Goal: Task Accomplishment & Management: Manage account settings

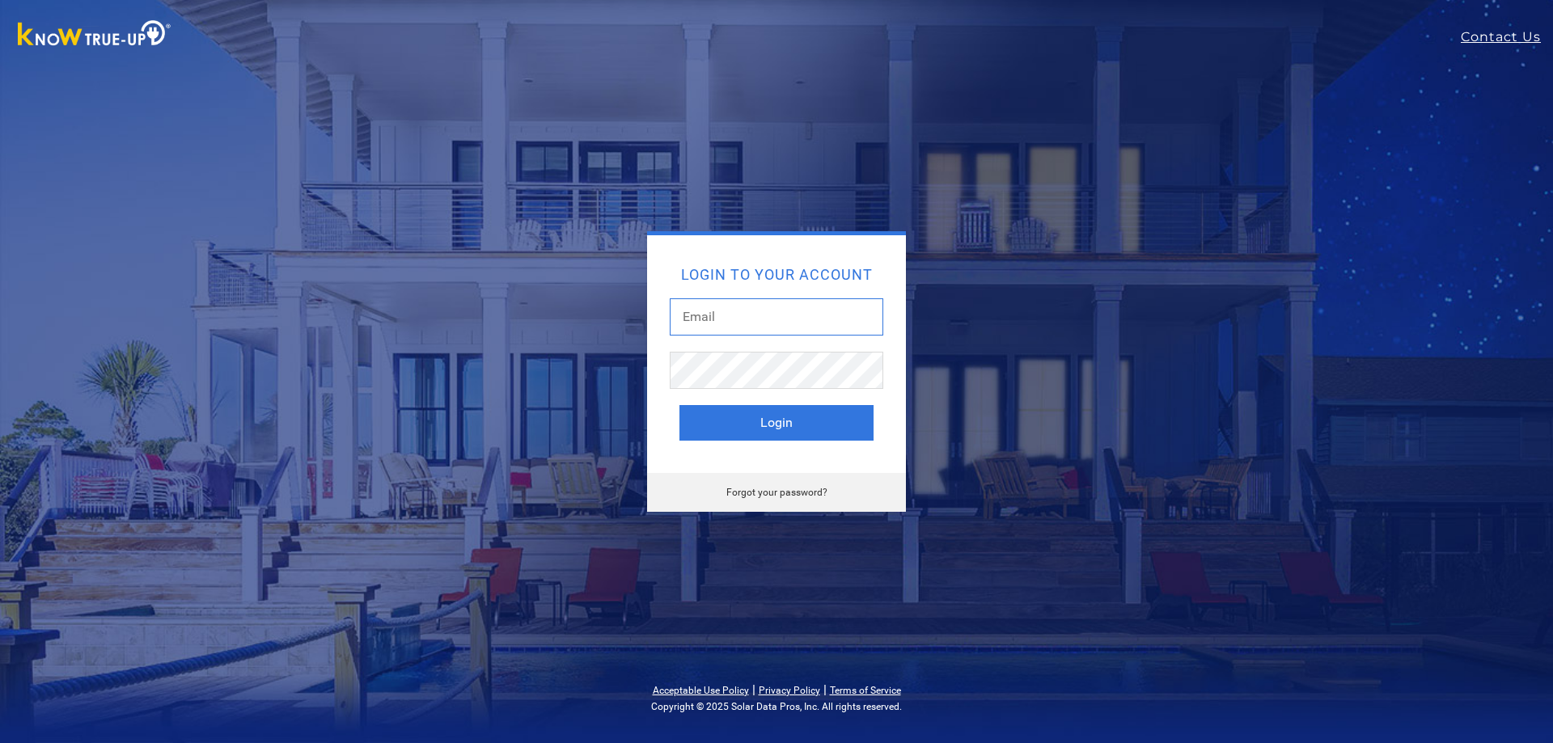
click at [748, 307] on input "text" at bounding box center [777, 316] width 214 height 37
type input "[PERSON_NAME][EMAIL_ADDRESS][PERSON_NAME][DOMAIN_NAME]"
click at [742, 421] on button "Login" at bounding box center [776, 423] width 194 height 36
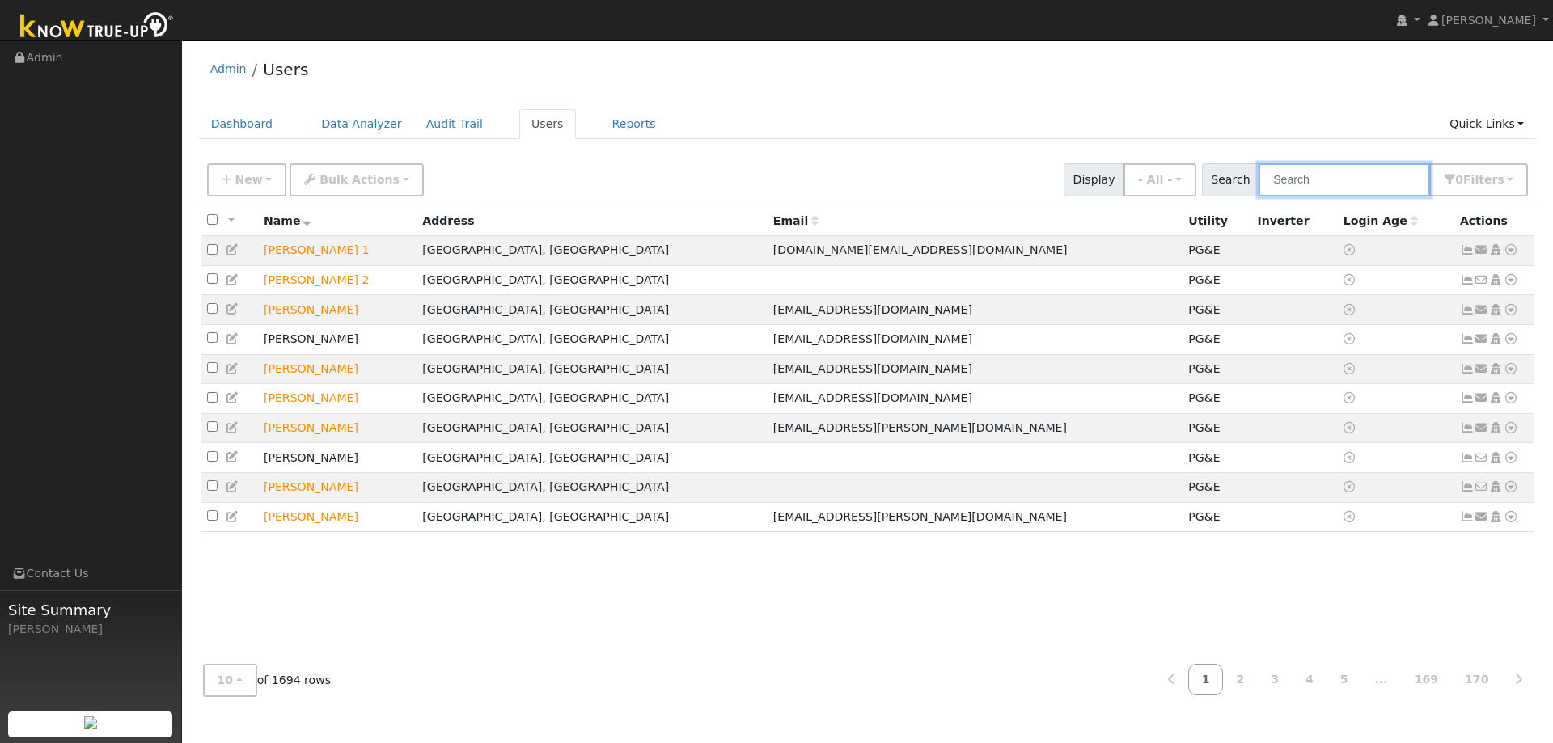
click at [1339, 184] on input "text" at bounding box center [1343, 179] width 171 height 33
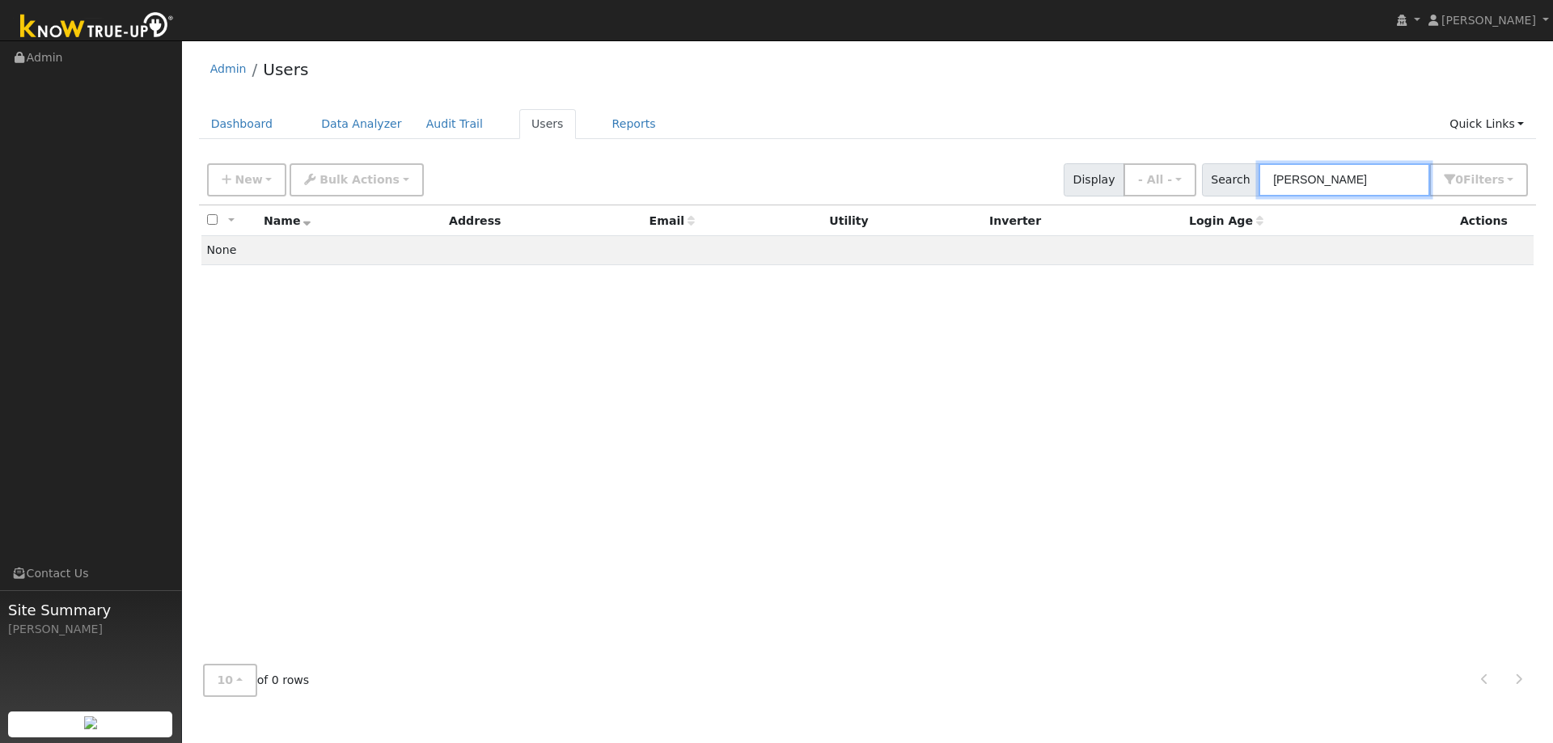
type input "shipley"
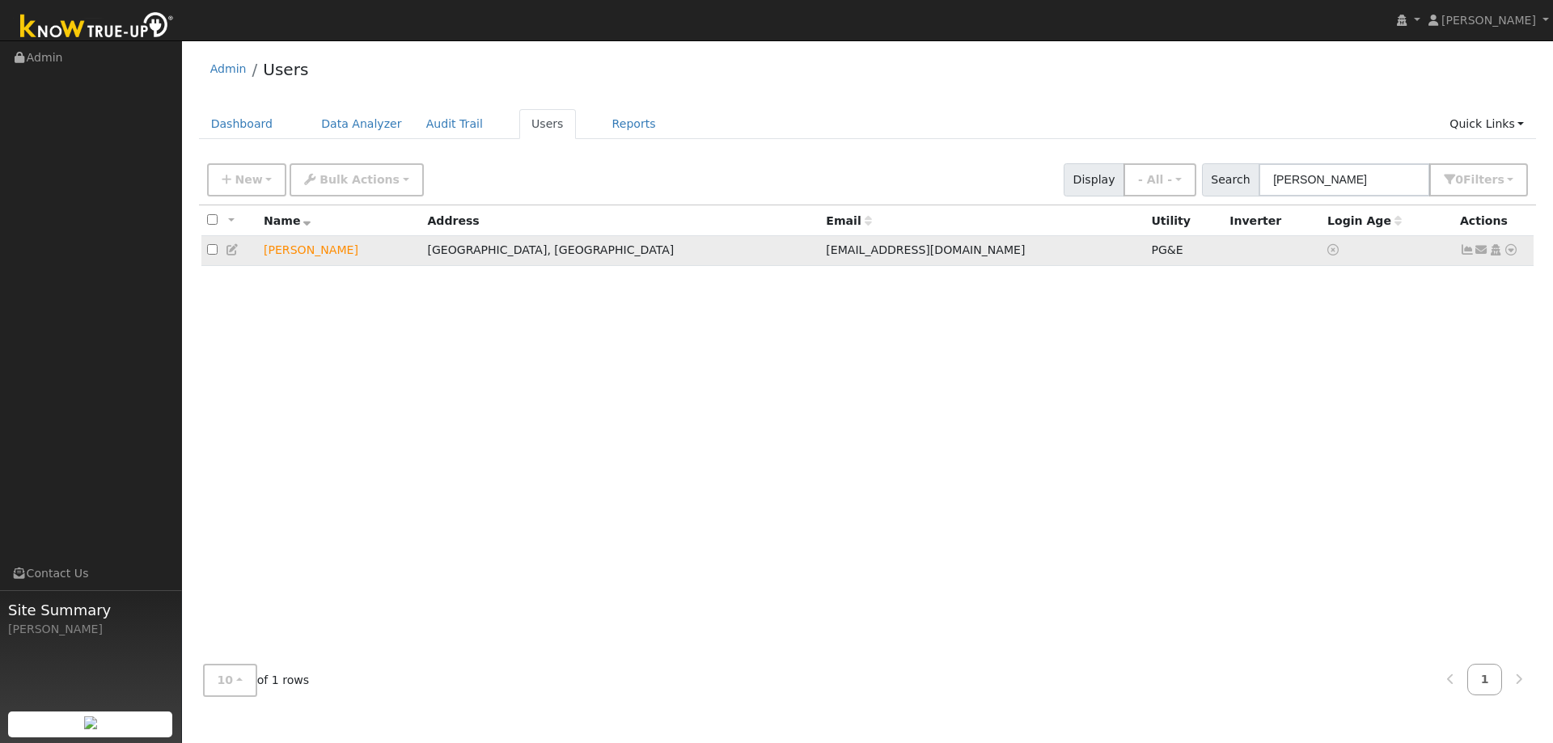
click at [1468, 253] on icon at bounding box center [1467, 249] width 15 height 11
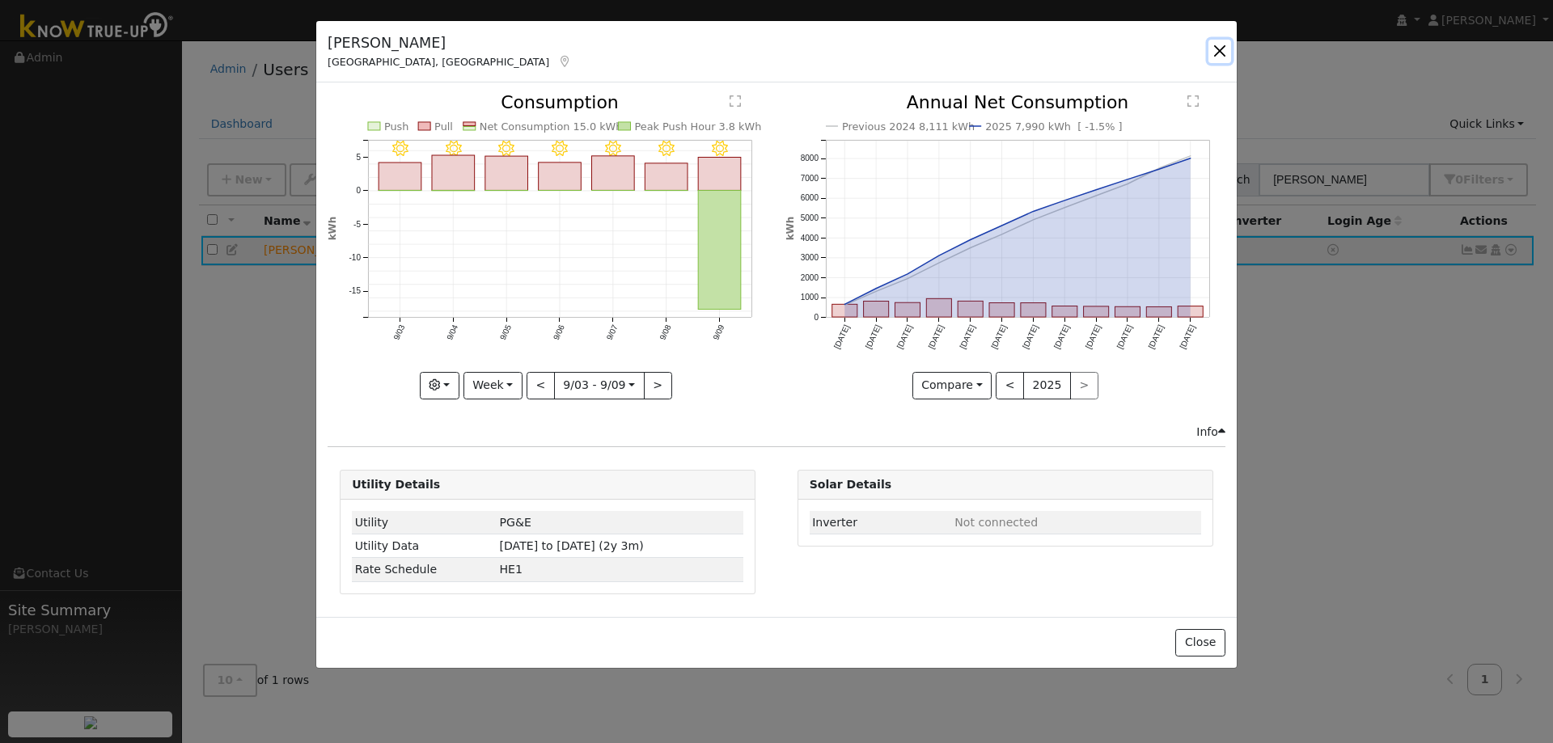
click at [1212, 53] on button "button" at bounding box center [1219, 51] width 23 height 23
